Goal: Transaction & Acquisition: Purchase product/service

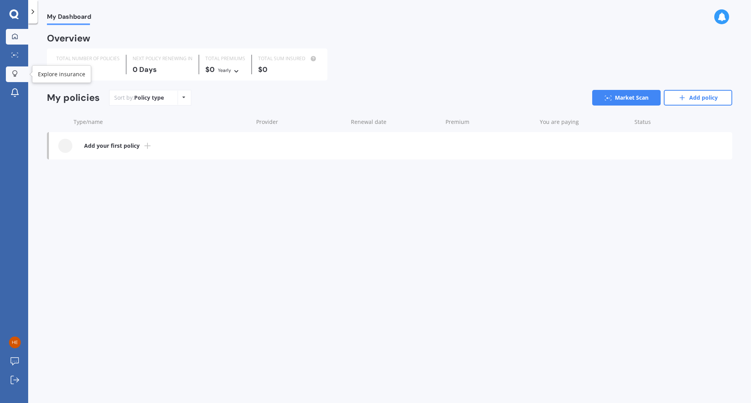
click at [12, 74] on div at bounding box center [15, 73] width 12 height 7
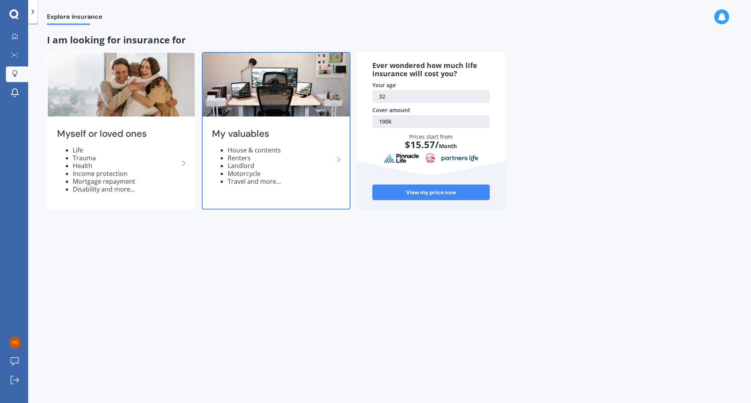
click at [240, 159] on li "Renters" at bounding box center [281, 158] width 106 height 8
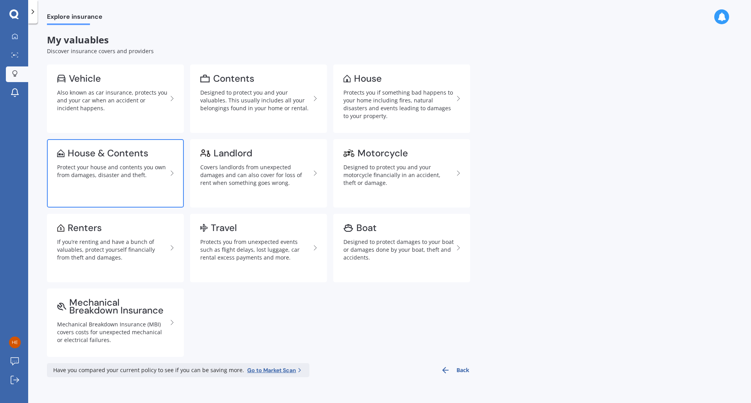
click at [150, 164] on div "Protect your house and contents you own from damages, disaster and theft." at bounding box center [112, 172] width 110 height 16
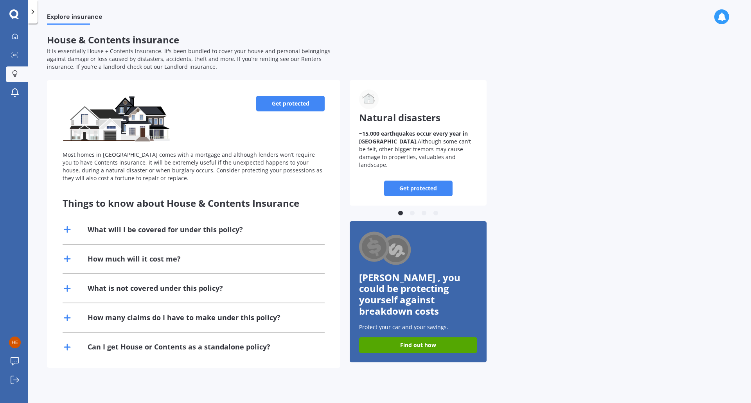
click at [201, 226] on div "What will I be covered for under this policy?" at bounding box center [165, 230] width 155 height 10
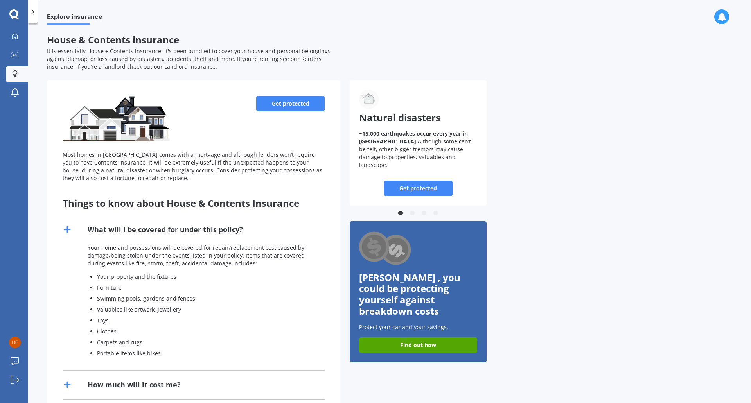
click at [201, 226] on div "What will I be covered for under this policy?" at bounding box center [165, 230] width 155 height 10
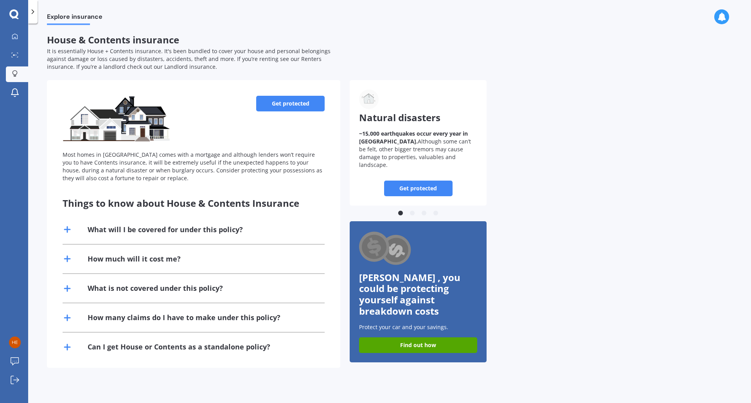
click at [392, 338] on link "Find out how" at bounding box center [418, 346] width 118 height 16
click at [179, 232] on div "What will I be covered for under this policy?" at bounding box center [165, 230] width 155 height 10
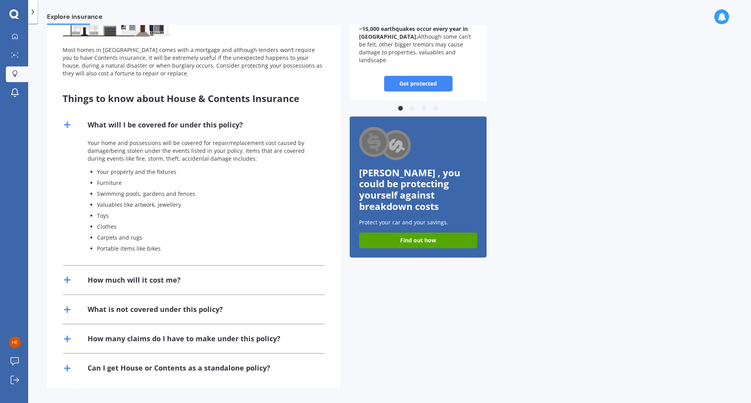
click at [167, 274] on div "How much will it cost me?" at bounding box center [194, 280] width 262 height 29
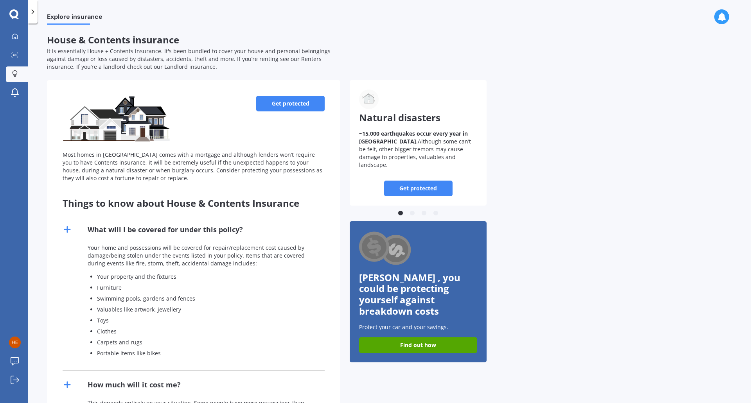
click at [282, 107] on link "Get protected" at bounding box center [290, 104] width 68 height 16
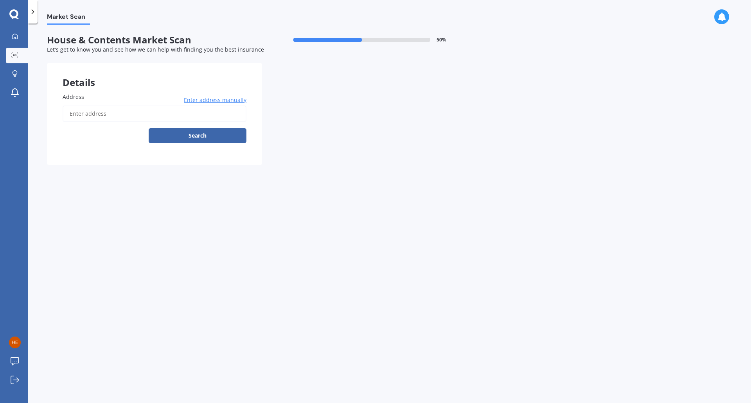
click at [177, 114] on input "Address" at bounding box center [155, 114] width 184 height 16
type input "[STREET_ADDRESS]"
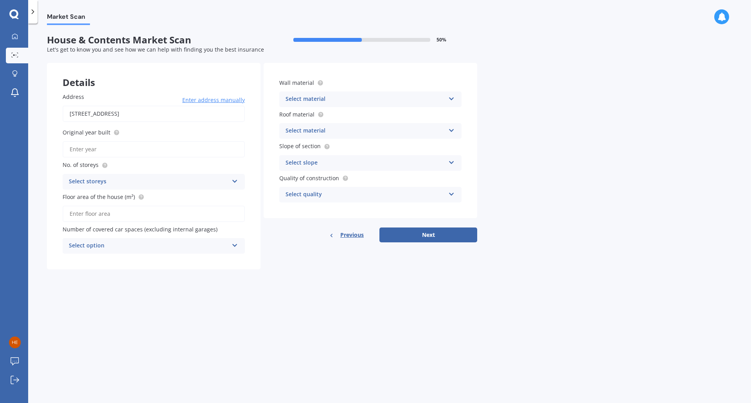
click at [144, 140] on div "Original year built" at bounding box center [154, 142] width 182 height 29
click at [130, 147] on input "Original year built" at bounding box center [154, 149] width 182 height 16
type input "2025"
click at [107, 184] on div "Select storeys" at bounding box center [149, 181] width 160 height 9
click at [99, 199] on div "1" at bounding box center [154, 197] width 182 height 14
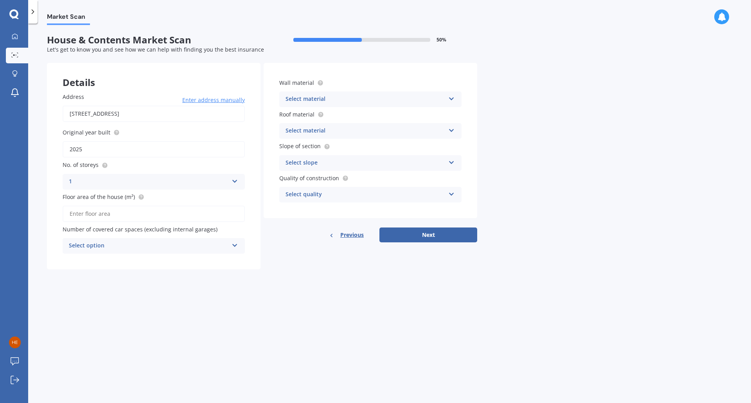
click at [122, 216] on input "Floor area of the house (m²)" at bounding box center [154, 214] width 182 height 16
type input "191"
click at [124, 246] on div "Select option" at bounding box center [149, 245] width 160 height 9
click at [113, 261] on div "0" at bounding box center [154, 261] width 182 height 14
click at [320, 105] on div "Select material Artificial weatherboard/plank cladding Blockwork Brick veneer D…" at bounding box center [370, 100] width 182 height 16
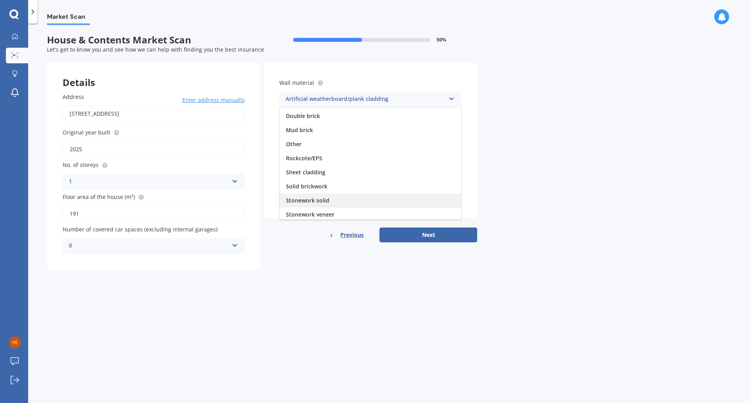
scroll to position [71, 0]
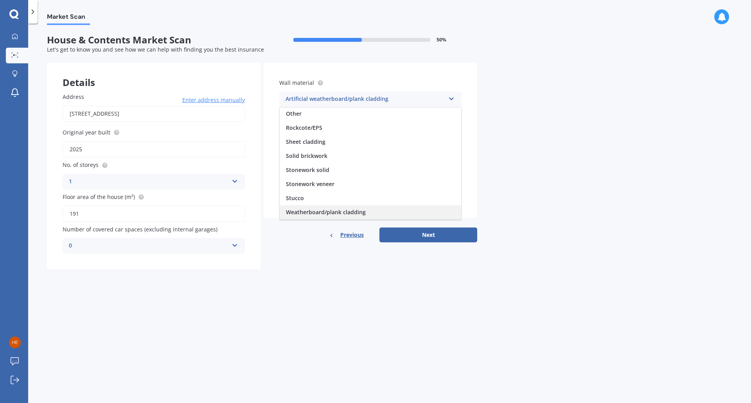
click at [323, 207] on div "Weatherboard/plank cladding" at bounding box center [371, 212] width 182 height 14
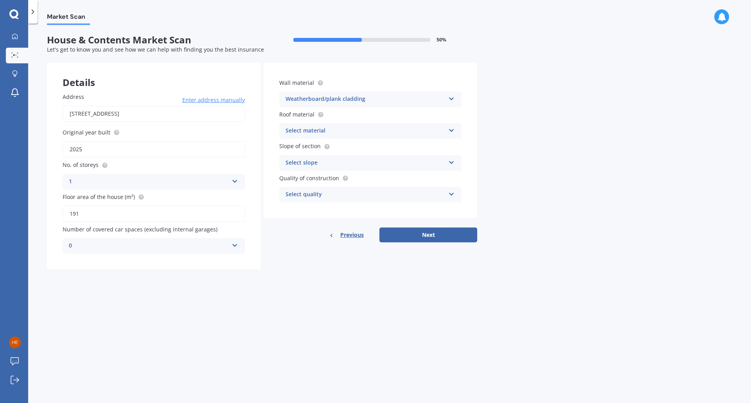
click at [334, 131] on div "Select material" at bounding box center [366, 130] width 160 height 9
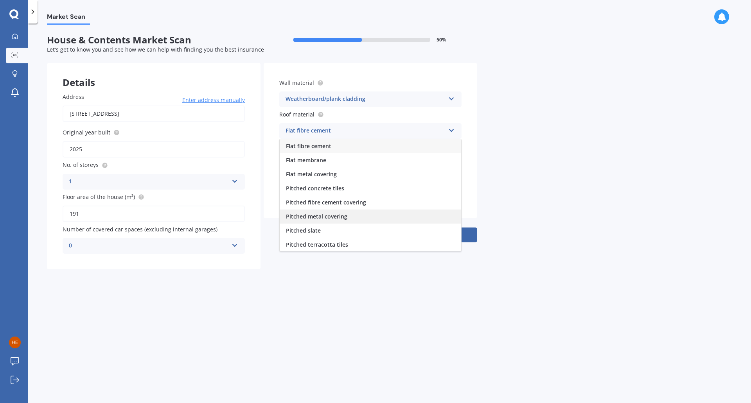
click at [335, 217] on span "Pitched metal covering" at bounding box center [316, 216] width 61 height 7
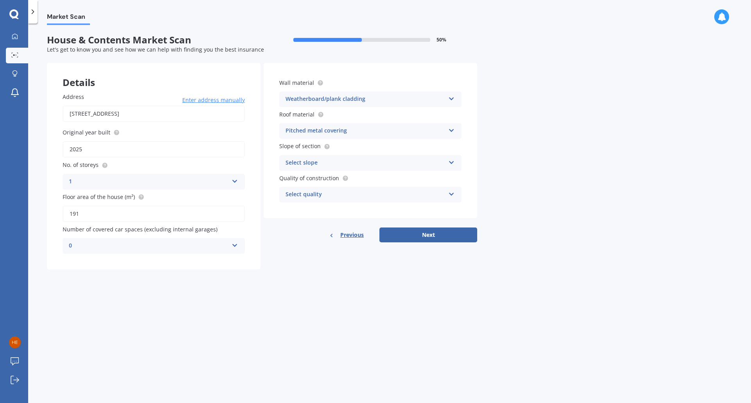
click at [343, 161] on div "Select slope" at bounding box center [366, 162] width 160 height 9
click at [345, 178] on span "Flat or gentle slope (up to about 5°)" at bounding box center [333, 177] width 95 height 7
click at [332, 204] on div "Wall material Weatherboard/plank cladding Artificial weatherboard/plank claddin…" at bounding box center [371, 140] width 214 height 155
click at [333, 195] on div "Select quality" at bounding box center [366, 194] width 160 height 9
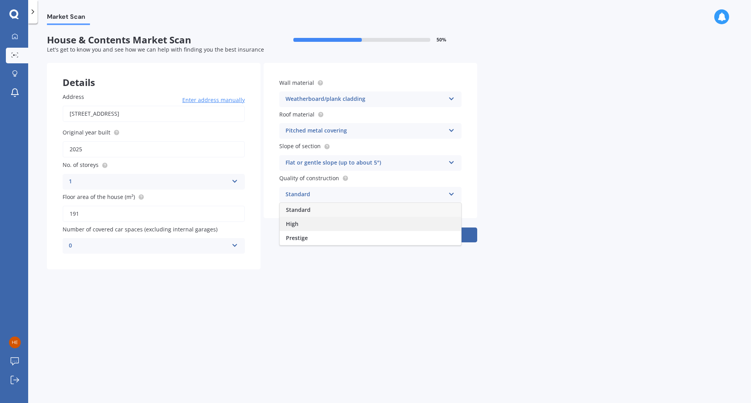
click at [318, 221] on div "High" at bounding box center [371, 224] width 182 height 14
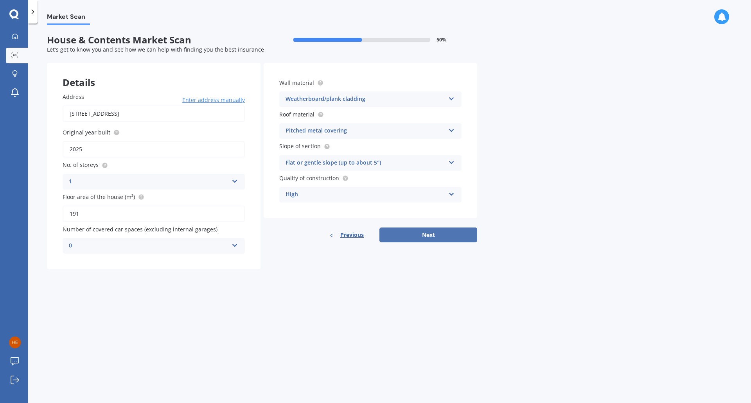
click at [414, 238] on button "Next" at bounding box center [428, 235] width 98 height 15
select select "20"
select select "10"
select select "1992"
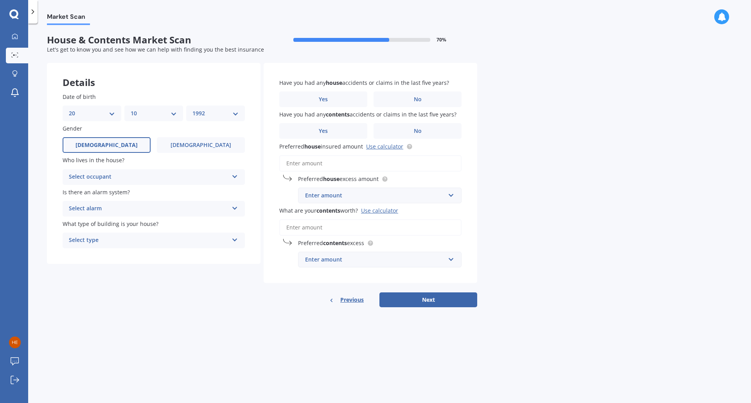
click at [130, 174] on div "Select occupant" at bounding box center [149, 177] width 160 height 9
click at [115, 188] on div "Owner" at bounding box center [154, 192] width 182 height 14
click at [124, 207] on div "Select alarm" at bounding box center [149, 208] width 160 height 9
click at [117, 211] on div "Yes, monitored" at bounding box center [149, 208] width 160 height 9
click at [118, 210] on div "Select alarm" at bounding box center [150, 209] width 156 height 9
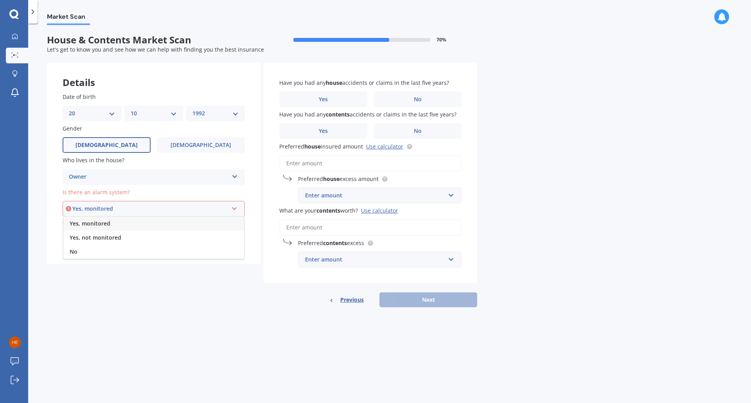
click at [107, 227] on span "Yes, monitored" at bounding box center [90, 223] width 41 height 7
click at [113, 242] on div "Select type" at bounding box center [149, 240] width 160 height 9
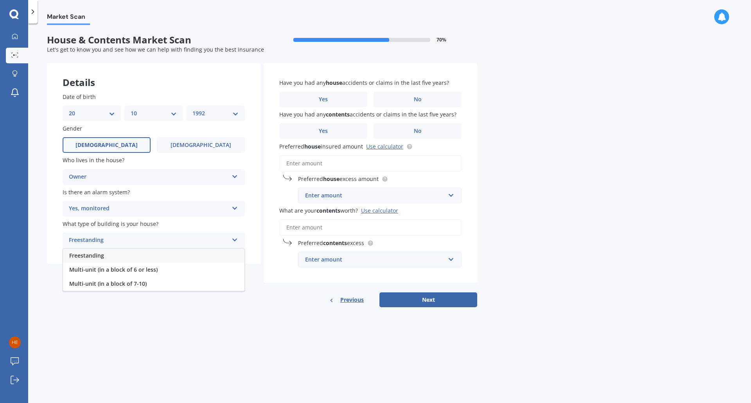
click at [109, 257] on div "Freestanding" at bounding box center [154, 256] width 182 height 14
click at [407, 99] on label "No" at bounding box center [418, 100] width 88 height 16
click at [0, 0] on input "No" at bounding box center [0, 0] width 0 height 0
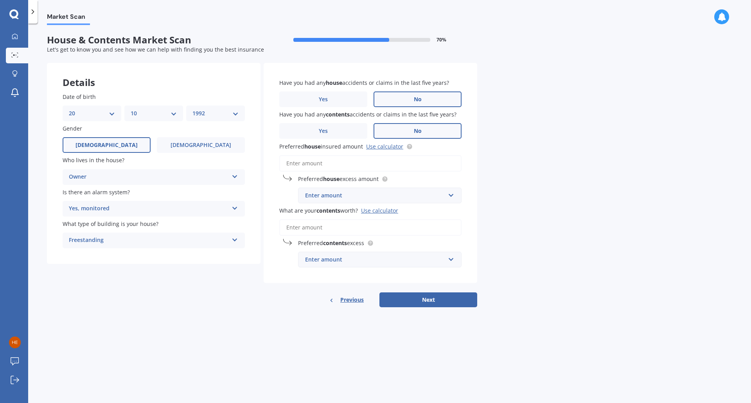
click at [415, 124] on label "No" at bounding box center [418, 131] width 88 height 16
click at [0, 0] on input "No" at bounding box center [0, 0] width 0 height 0
click at [340, 187] on div "Preferred house excess amount Enter amount $300 $400 $500 $750 $1,000 $2,000 $2…" at bounding box center [370, 189] width 182 height 29
click at [340, 200] on div "Enter amount" at bounding box center [375, 195] width 140 height 9
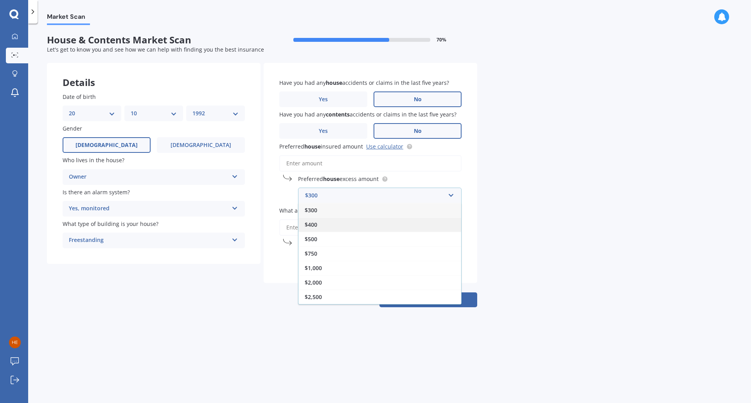
click at [312, 227] on span "$400" at bounding box center [311, 224] width 13 height 7
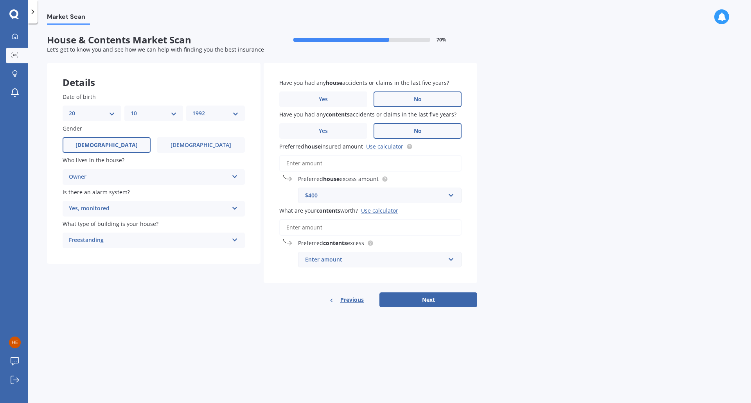
click at [311, 164] on input "Preferred house insured amount Use calculator" at bounding box center [370, 163] width 182 height 16
click at [385, 147] on link "Use calculator" at bounding box center [384, 146] width 37 height 7
click at [303, 158] on input "Preferred house insured amount Use calculator" at bounding box center [370, 163] width 182 height 16
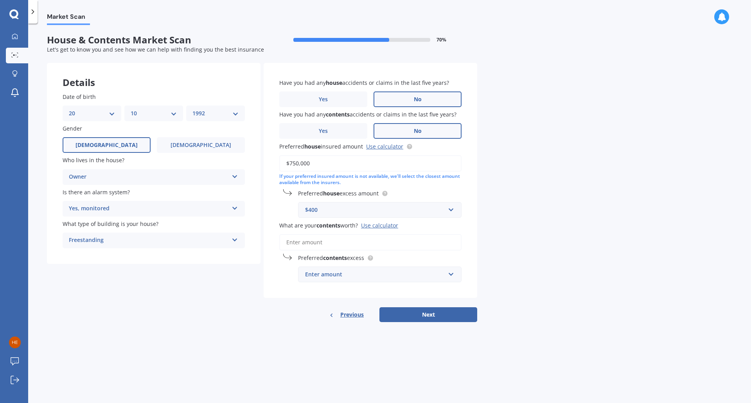
type input "$750,000"
click at [453, 276] on input "text" at bounding box center [377, 274] width 156 height 15
click at [341, 318] on div "$400" at bounding box center [379, 318] width 163 height 14
click at [304, 239] on input "What are your contents worth? Use calculator" at bounding box center [370, 242] width 182 height 16
click at [307, 245] on input "What are your contents worth? Use calculator" at bounding box center [370, 242] width 182 height 16
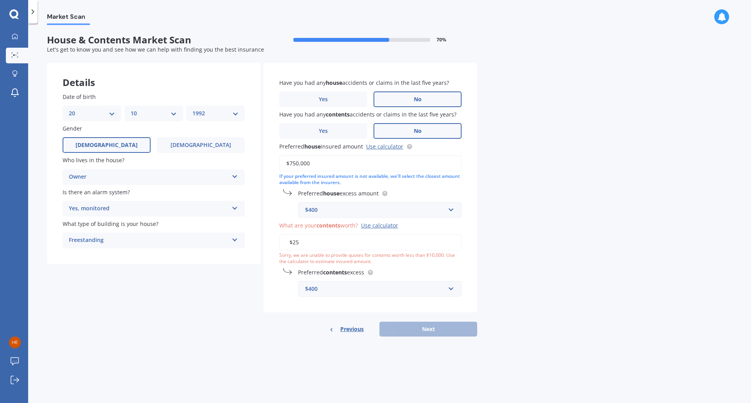
type input "$2"
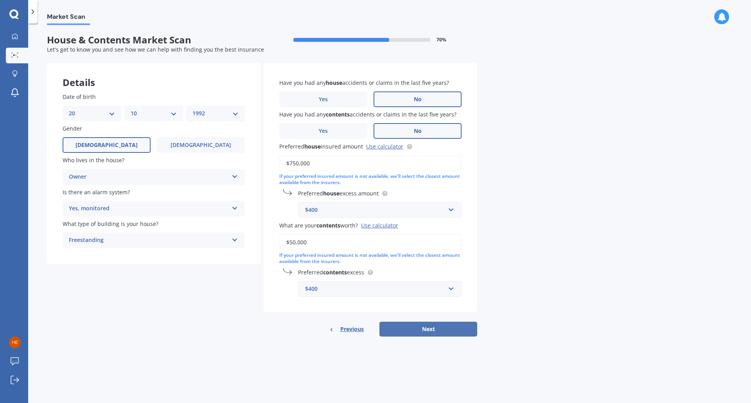
type input "$50,000"
click at [443, 329] on button "Next" at bounding box center [428, 329] width 98 height 15
select select "20"
select select "10"
select select "1992"
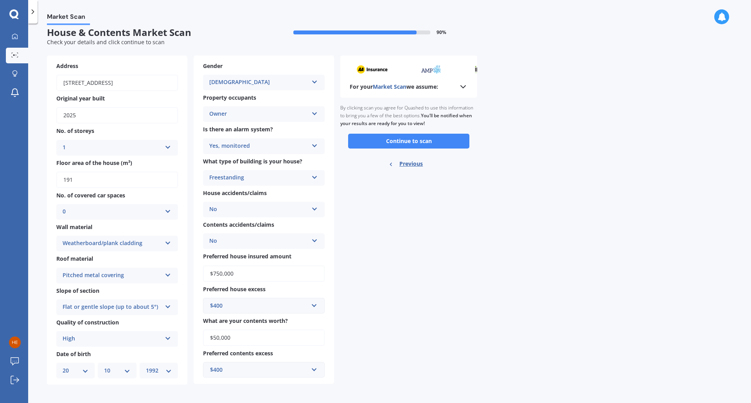
scroll to position [9, 0]
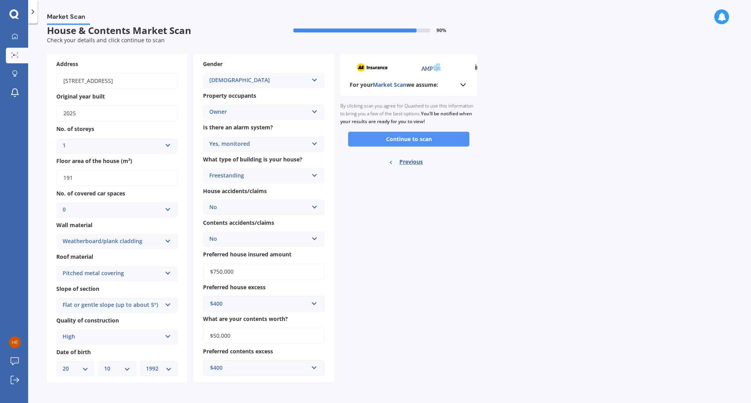
click at [396, 143] on button "Continue to scan" at bounding box center [408, 139] width 121 height 15
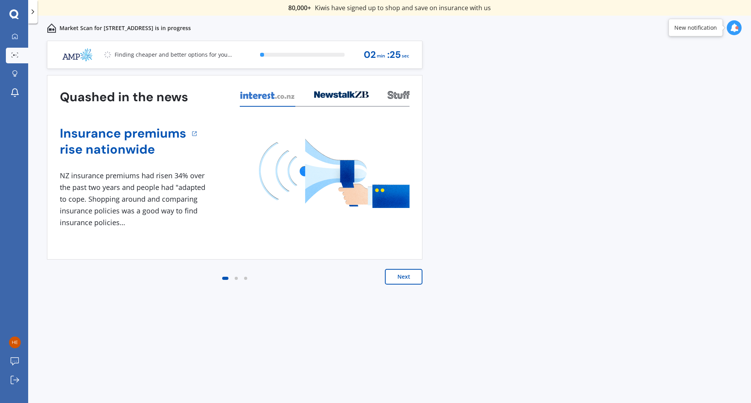
click at [417, 279] on button "Next" at bounding box center [404, 277] width 38 height 16
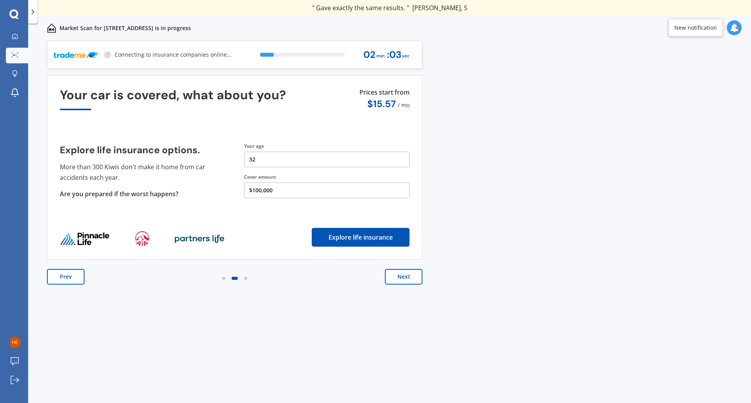
click at [68, 277] on button "Prev" at bounding box center [66, 277] width 38 height 16
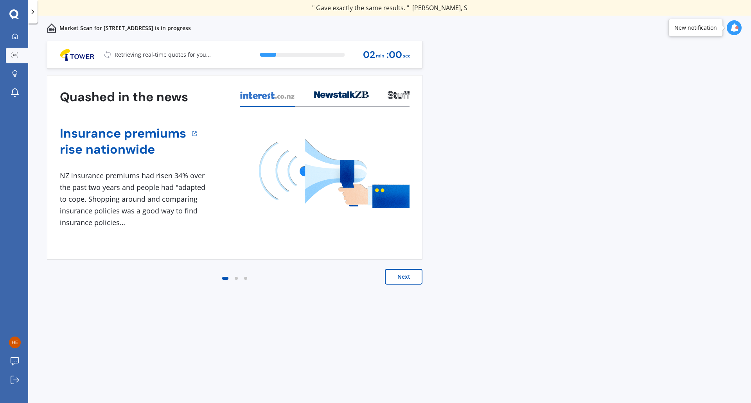
click at [333, 99] on div at bounding box center [341, 97] width 55 height 19
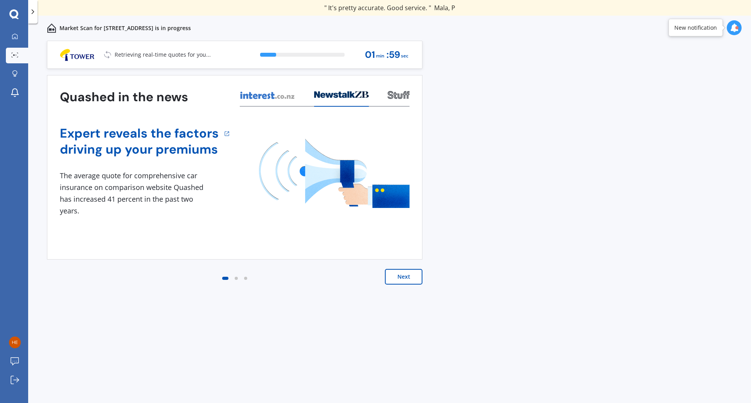
click at [386, 93] on div at bounding box center [325, 97] width 170 height 19
click at [396, 95] on icon at bounding box center [397, 96] width 2 height 3
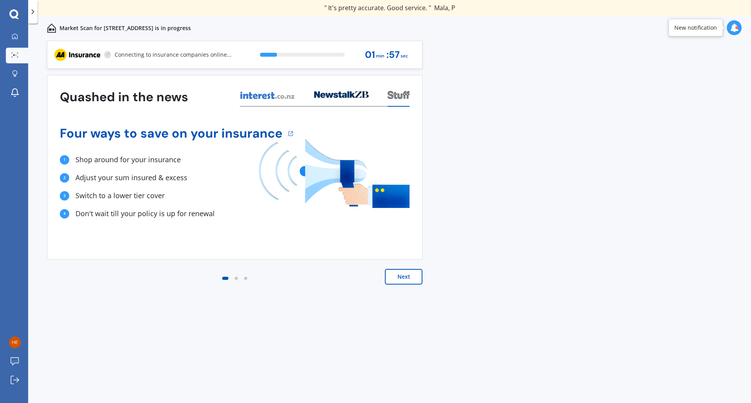
click at [285, 97] on icon at bounding box center [268, 95] width 56 height 9
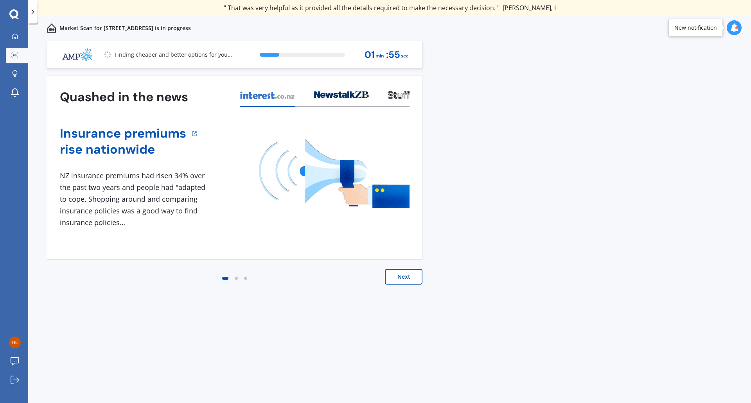
click at [397, 282] on button "Next" at bounding box center [404, 277] width 38 height 16
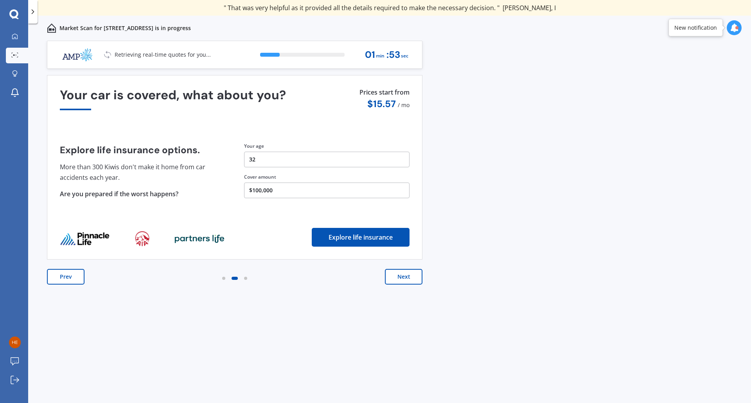
click at [397, 276] on button "Next" at bounding box center [404, 277] width 38 height 16
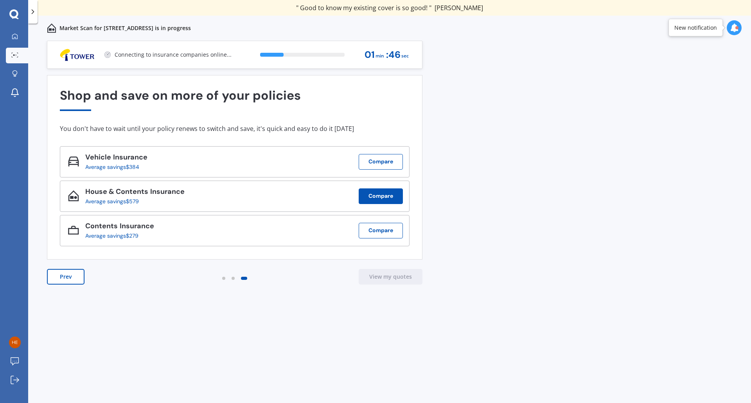
click at [385, 200] on button "Compare" at bounding box center [381, 197] width 44 height 16
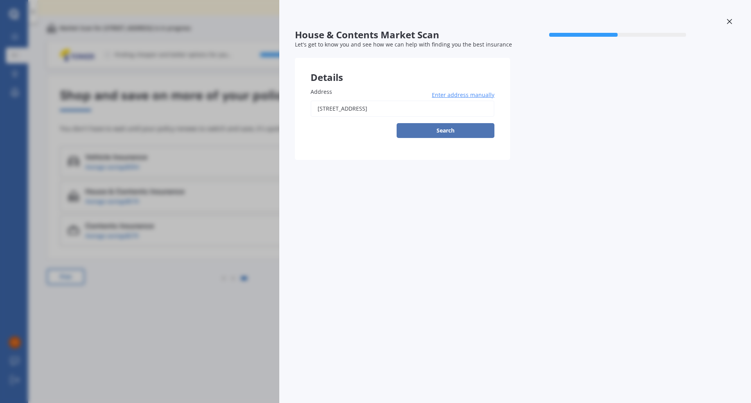
click at [441, 129] on button "Search" at bounding box center [446, 130] width 98 height 15
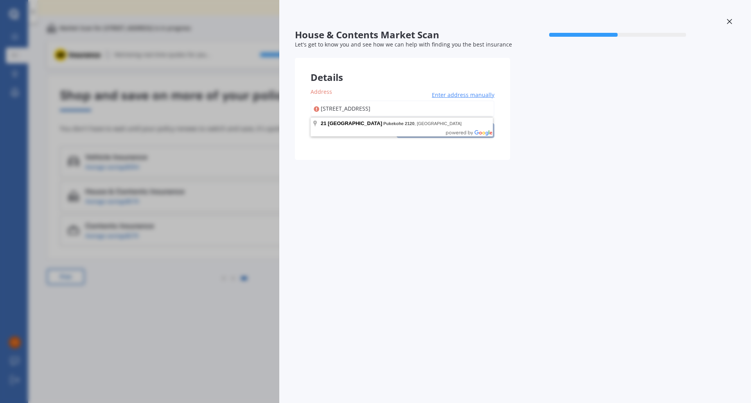
type input "[STREET_ADDRESS]"
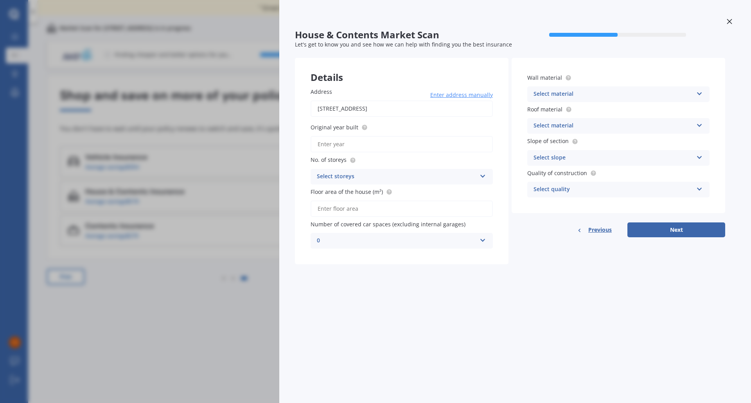
click at [726, 19] on div at bounding box center [730, 23] width 12 height 14
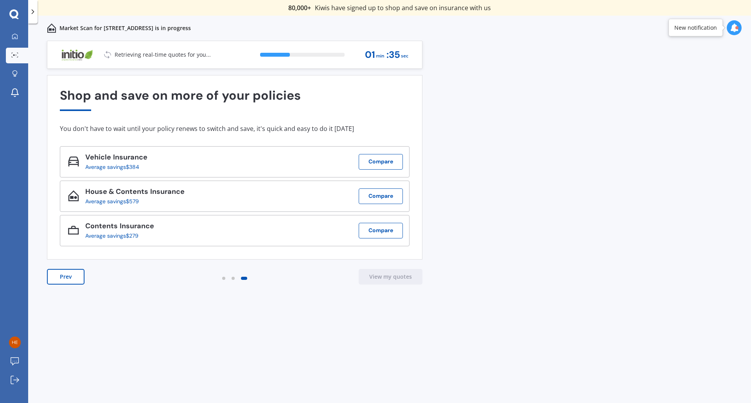
click at [248, 189] on div "House & Contents Insurance Average savings $579 Compare" at bounding box center [235, 196] width 350 height 31
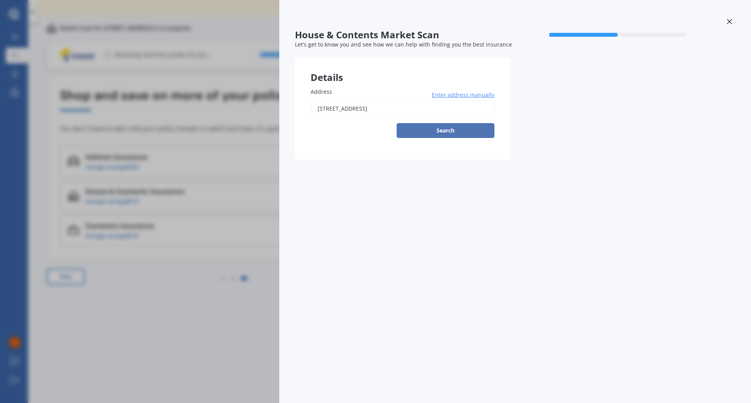
click at [441, 133] on button "Search" at bounding box center [446, 130] width 98 height 15
type input "[STREET_ADDRESS]"
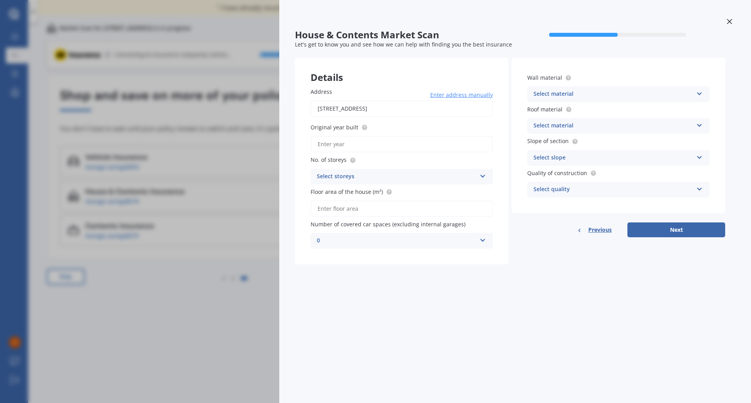
click at [383, 140] on input "Original year built" at bounding box center [402, 144] width 182 height 16
type input "2025"
click at [370, 176] on div "Select storeys" at bounding box center [397, 176] width 160 height 9
click at [349, 191] on div "1" at bounding box center [402, 192] width 182 height 14
click at [351, 207] on input "Floor area of the house (m²)" at bounding box center [402, 209] width 182 height 16
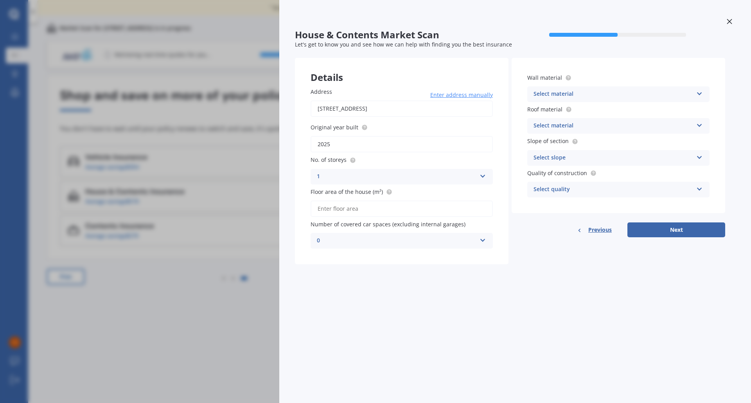
type input "191"
click at [359, 238] on div "0" at bounding box center [397, 240] width 160 height 9
click at [358, 236] on div "0" at bounding box center [397, 240] width 160 height 9
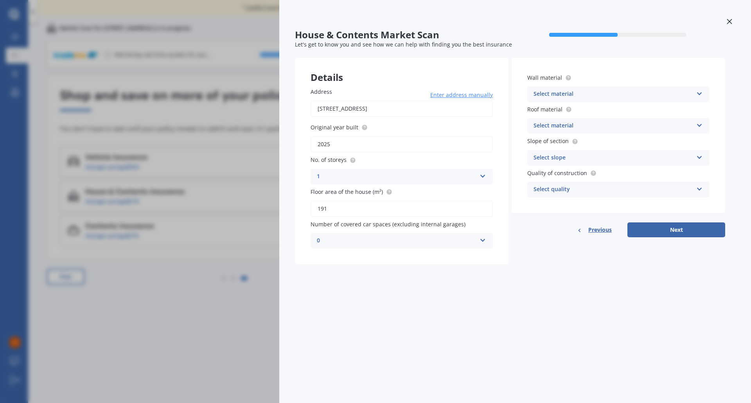
click at [604, 94] on div "Select material" at bounding box center [614, 94] width 160 height 9
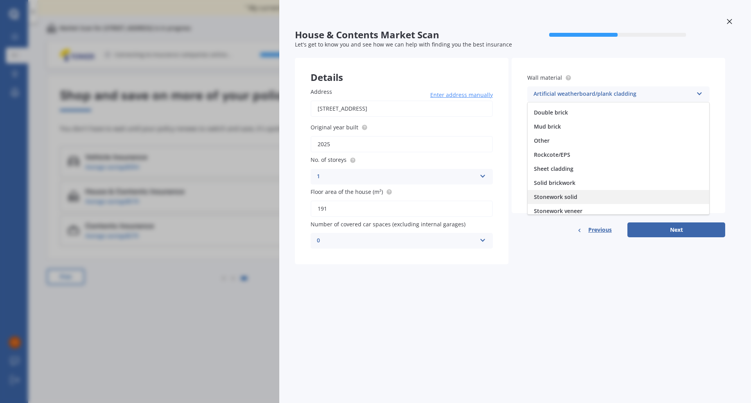
scroll to position [71, 0]
click at [568, 206] on span "Weatherboard/plank cladding" at bounding box center [574, 206] width 80 height 7
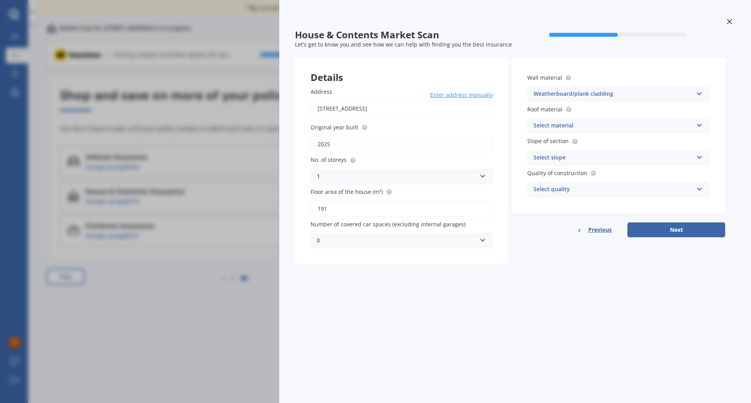
click at [573, 132] on div "Select material Flat fibre cement Flat membrane Flat metal covering Pitched con…" at bounding box center [618, 126] width 182 height 16
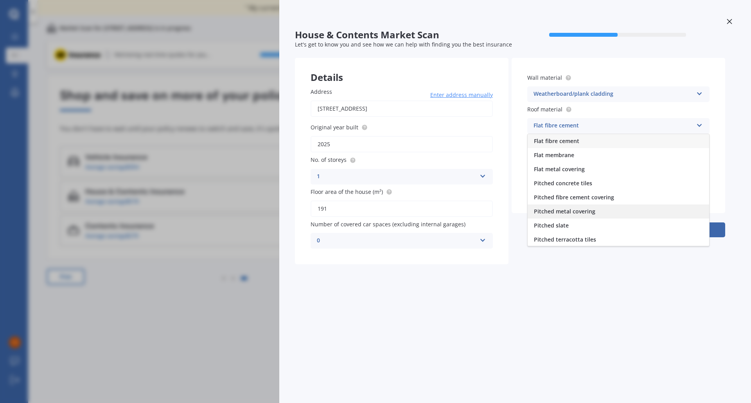
click at [571, 212] on span "Pitched metal covering" at bounding box center [564, 211] width 61 height 7
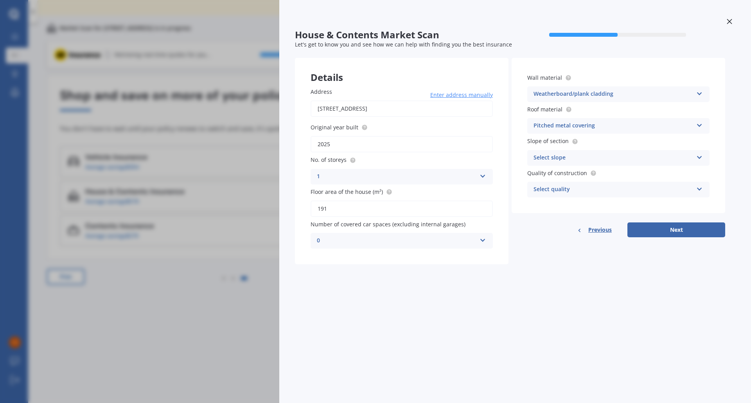
click at [571, 152] on div "Select slope Flat or gentle slope (up to about 5°) Moderate slope (about 15°) S…" at bounding box center [618, 158] width 182 height 16
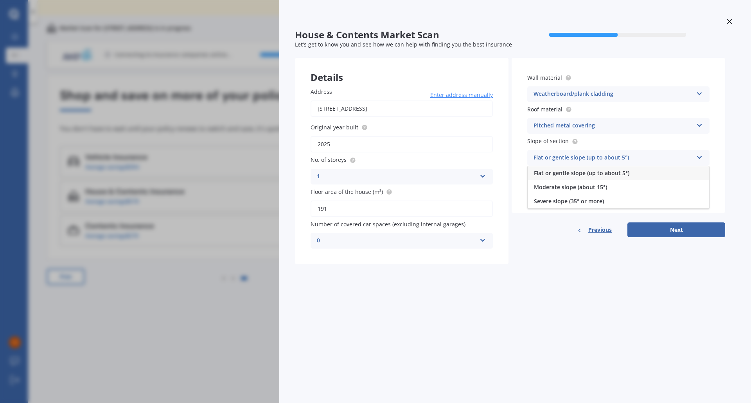
click at [575, 172] on span "Flat or gentle slope (up to about 5°)" at bounding box center [581, 172] width 95 height 7
click at [574, 186] on div "Select quality" at bounding box center [614, 189] width 160 height 9
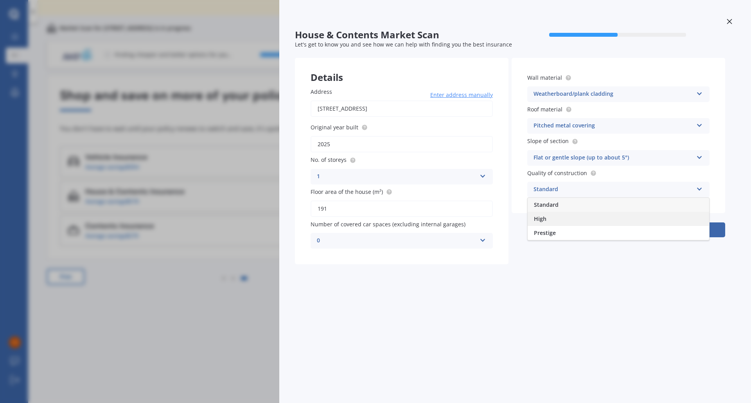
click at [563, 217] on div "High" at bounding box center [619, 219] width 182 height 14
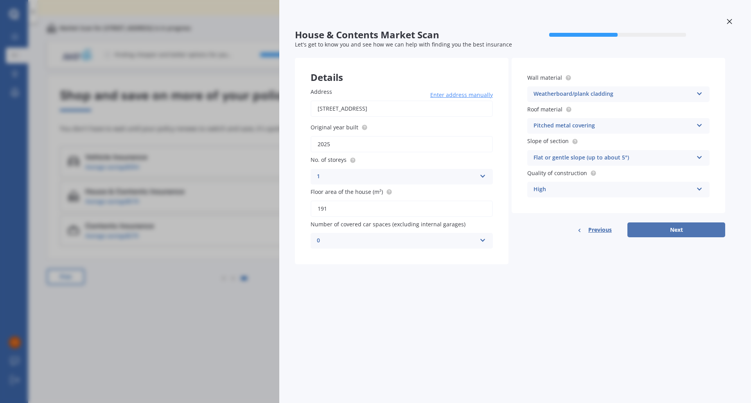
click at [650, 229] on button "Next" at bounding box center [677, 230] width 98 height 15
select select "20"
select select "10"
select select "1992"
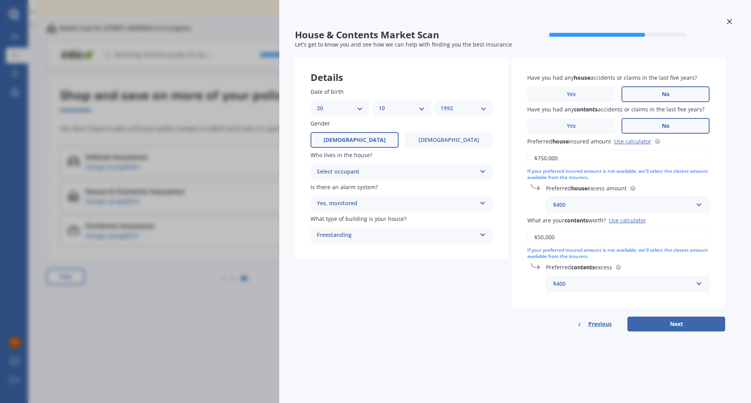
click at [372, 169] on div "Select occupant" at bounding box center [397, 171] width 160 height 9
click at [362, 185] on div "Owner" at bounding box center [402, 187] width 182 height 14
click at [644, 324] on button "Next" at bounding box center [677, 324] width 98 height 15
select select "20"
select select "10"
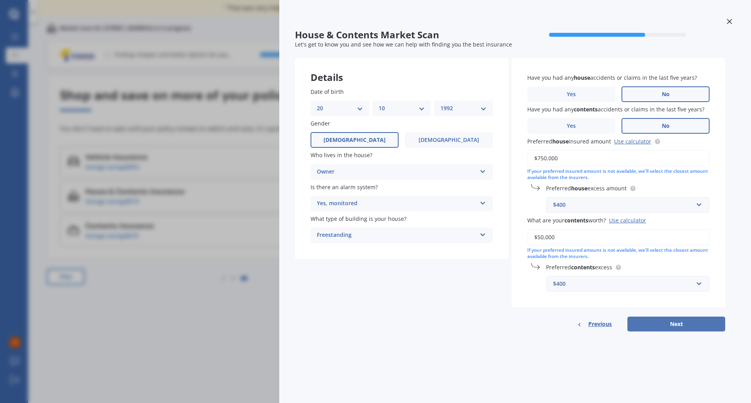
select select "1992"
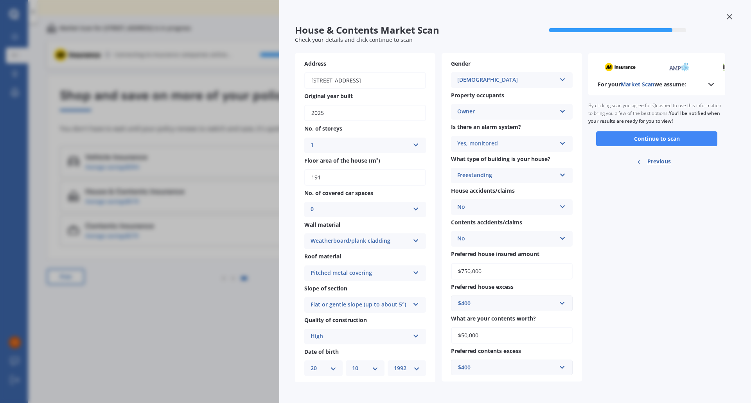
scroll to position [6, 0]
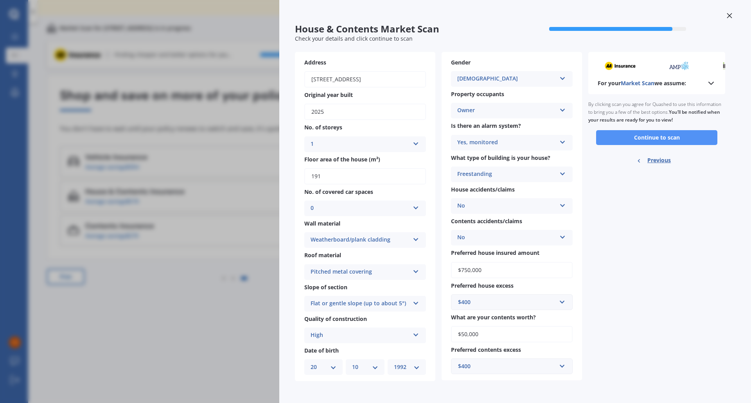
click at [691, 140] on button "Continue to scan" at bounding box center [656, 137] width 121 height 15
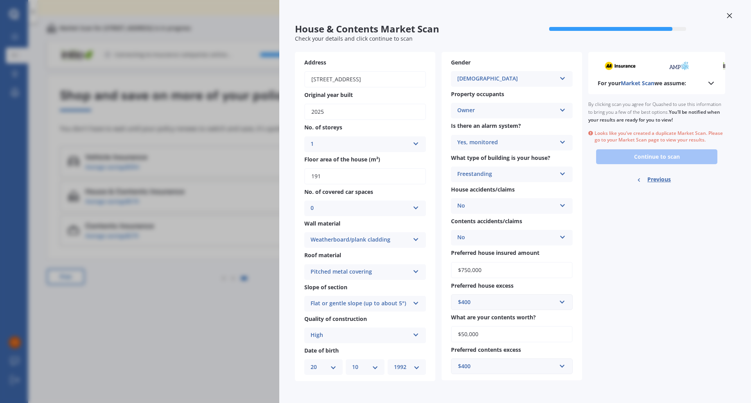
click at [147, 203] on div "House & Contents Market Scan 90 % Check your details and click continue to scan…" at bounding box center [375, 201] width 751 height 403
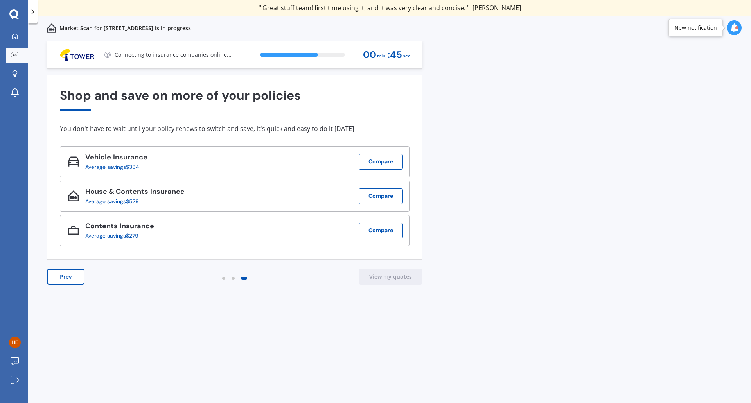
click at [69, 279] on button "Prev" at bounding box center [66, 277] width 38 height 16
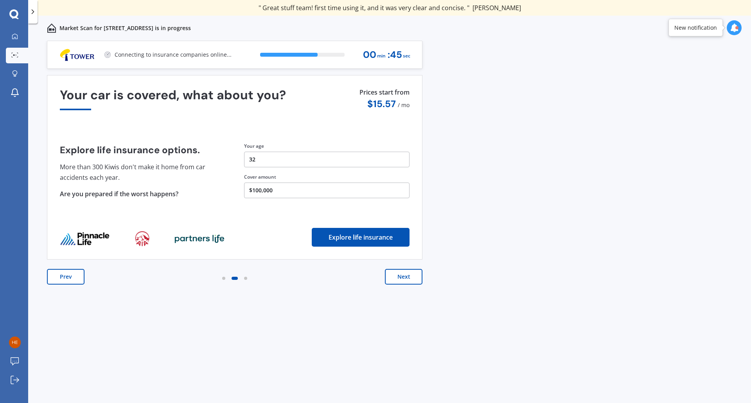
click at [69, 279] on button "Prev" at bounding box center [66, 277] width 38 height 16
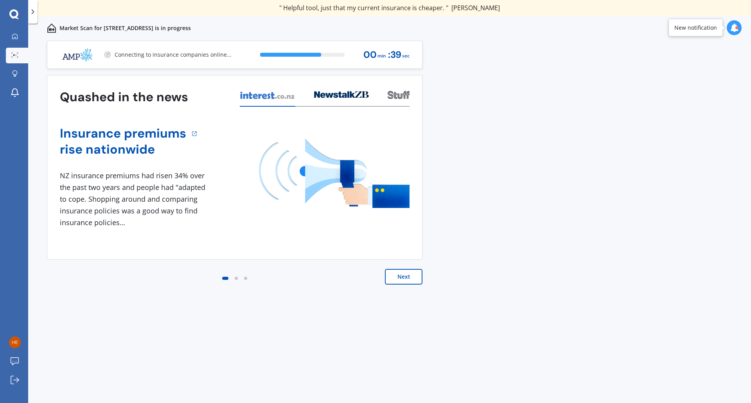
click at [188, 56] on p "Connecting to insurance companies online..." at bounding box center [173, 55] width 117 height 8
click at [188, 56] on p "Finding cheaper and better options for you..." at bounding box center [173, 55] width 117 height 8
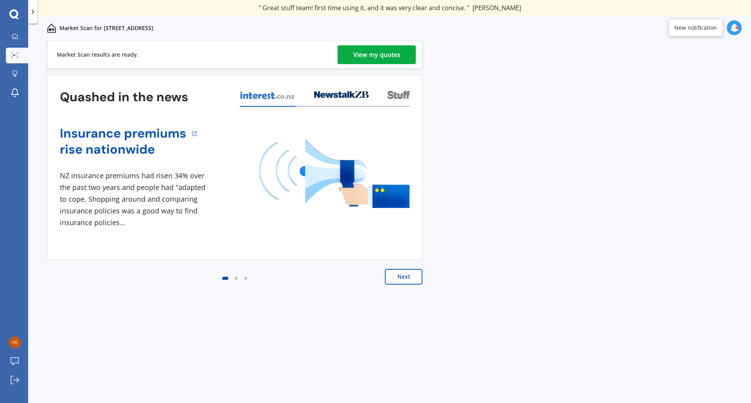
click at [372, 56] on div "View my quotes" at bounding box center [376, 54] width 47 height 19
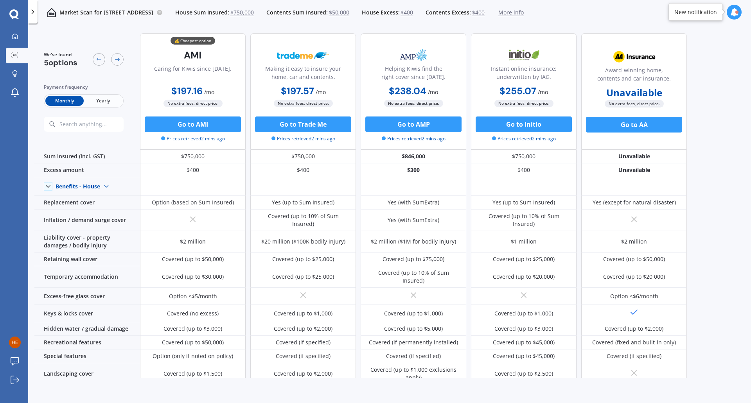
click at [102, 103] on span "Yearly" at bounding box center [103, 101] width 38 height 10
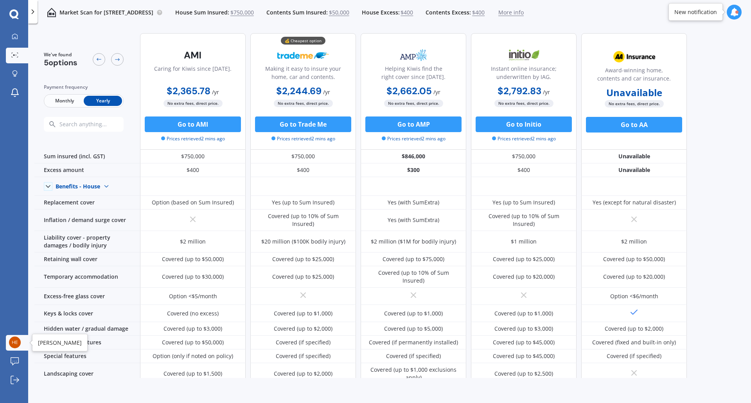
click at [18, 342] on img at bounding box center [15, 343] width 12 height 12
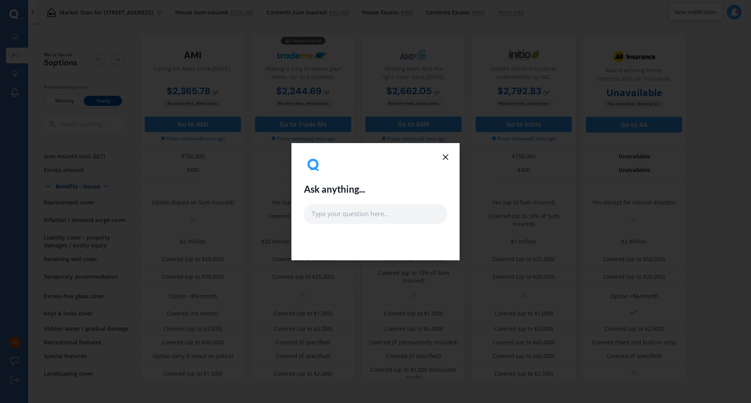
click at [440, 156] on div "Ask anything..." at bounding box center [375, 190] width 143 height 68
click at [446, 156] on line at bounding box center [445, 157] width 5 height 5
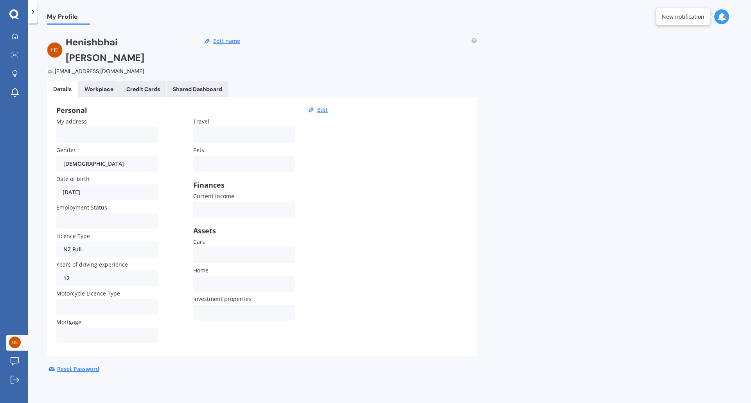
click at [110, 86] on div "Workplace" at bounding box center [99, 89] width 29 height 7
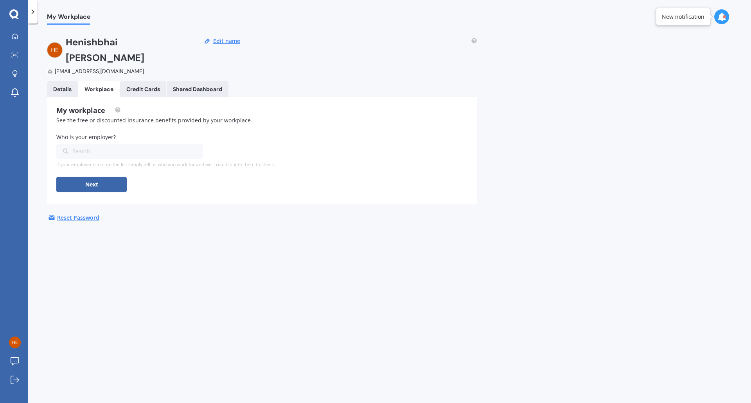
click at [136, 86] on div "Credit Cards" at bounding box center [143, 89] width 34 height 7
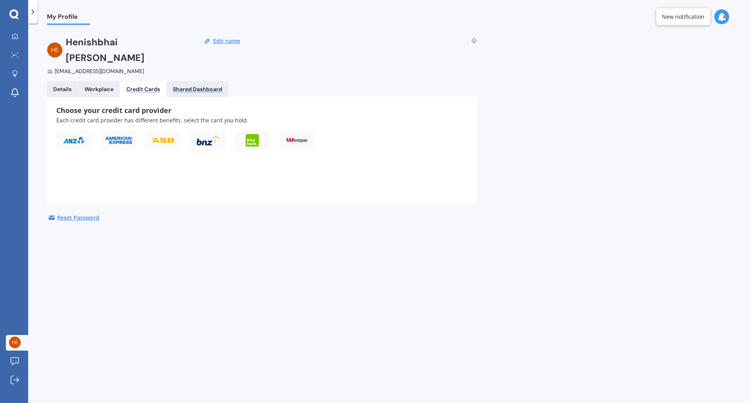
click at [186, 86] on div "Shared Dashboard" at bounding box center [197, 89] width 49 height 7
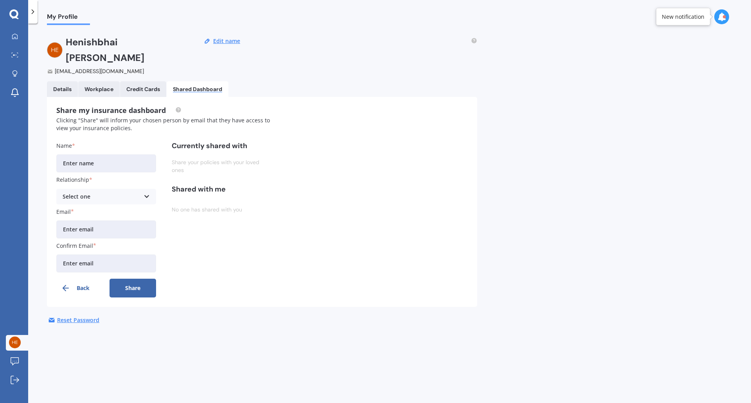
click at [719, 22] on div at bounding box center [721, 16] width 15 height 15
click at [71, 21] on span "My Profile" at bounding box center [68, 18] width 43 height 11
